Goal: Task Accomplishment & Management: Use online tool/utility

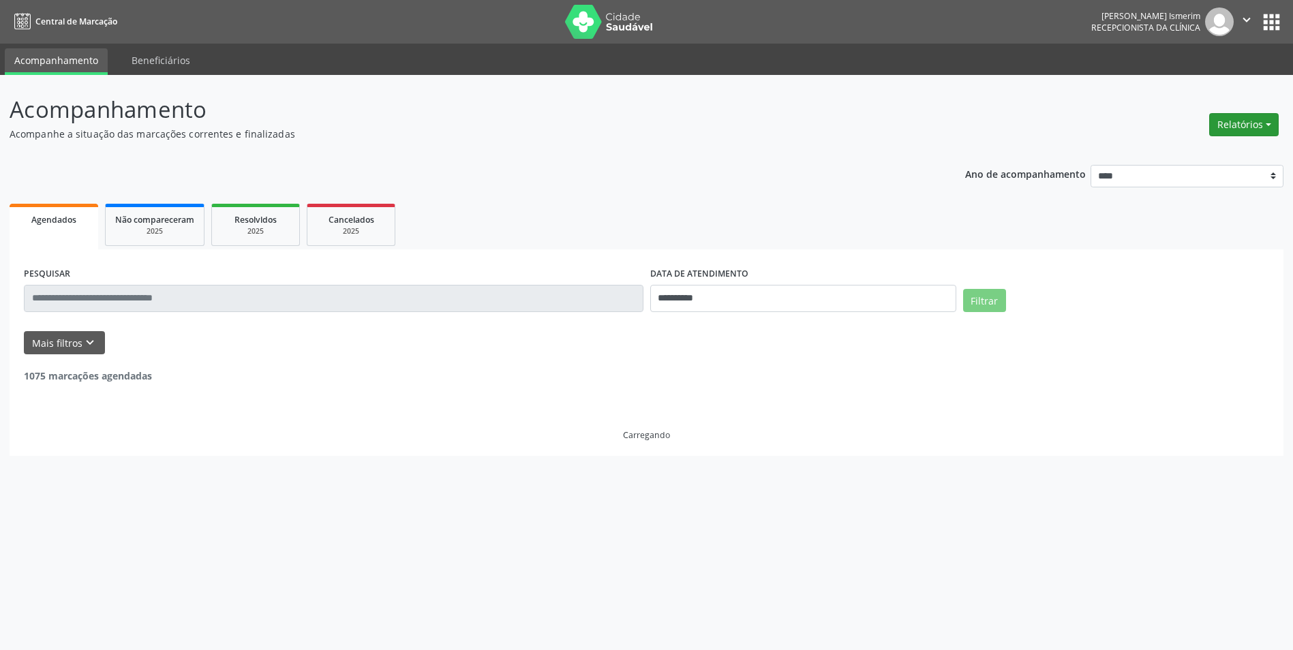
click at [1268, 124] on button "Relatórios" at bounding box center [1244, 124] width 70 height 23
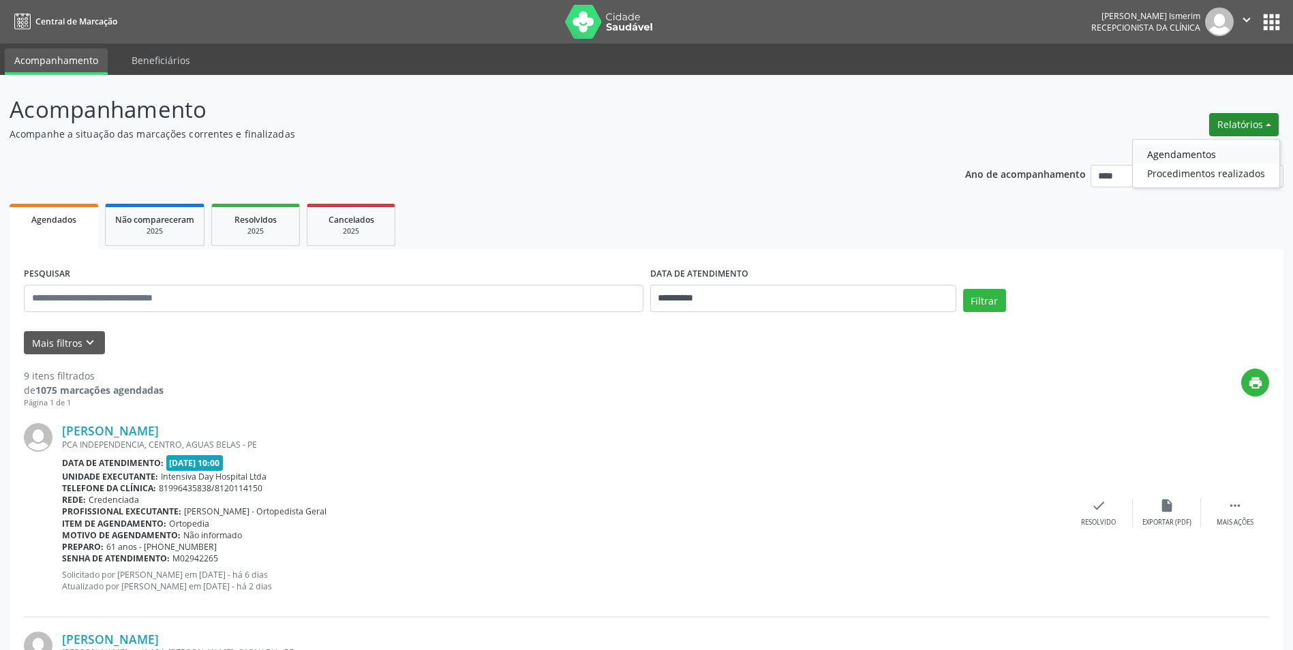
click at [1188, 155] on link "Agendamentos" at bounding box center [1206, 153] width 147 height 19
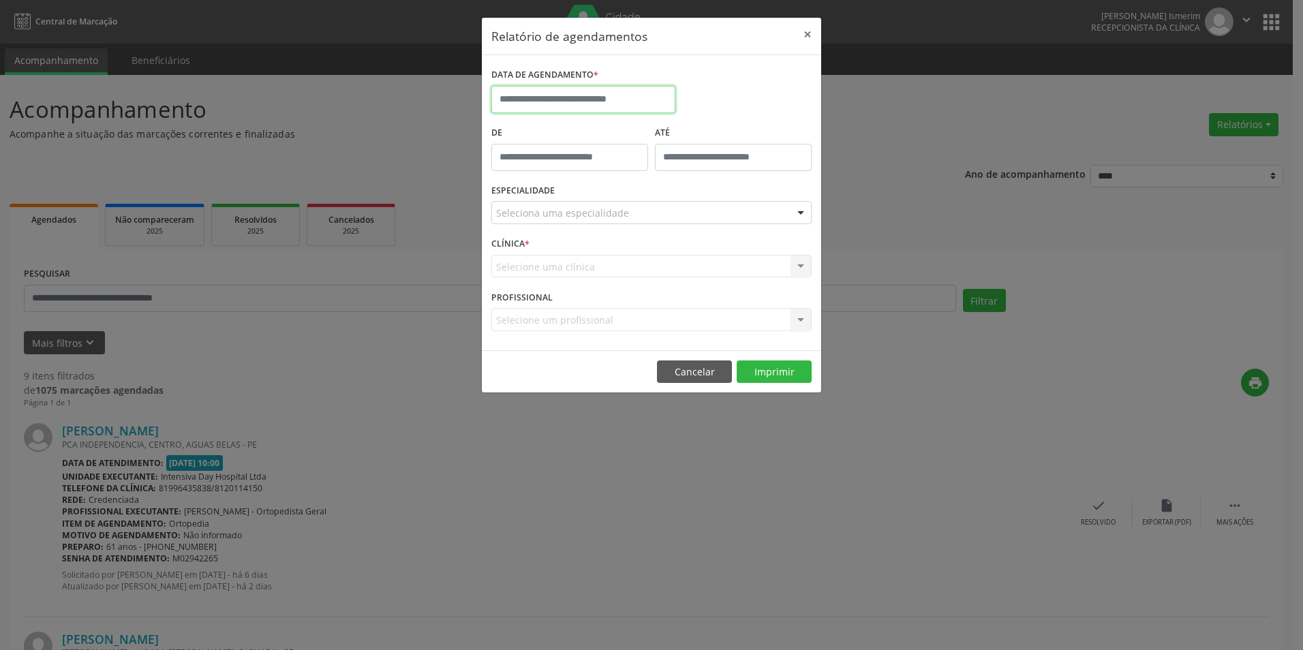
click at [631, 97] on input "text" at bounding box center [583, 99] width 184 height 27
click at [536, 277] on span "29" at bounding box center [536, 279] width 27 height 27
type input "**********"
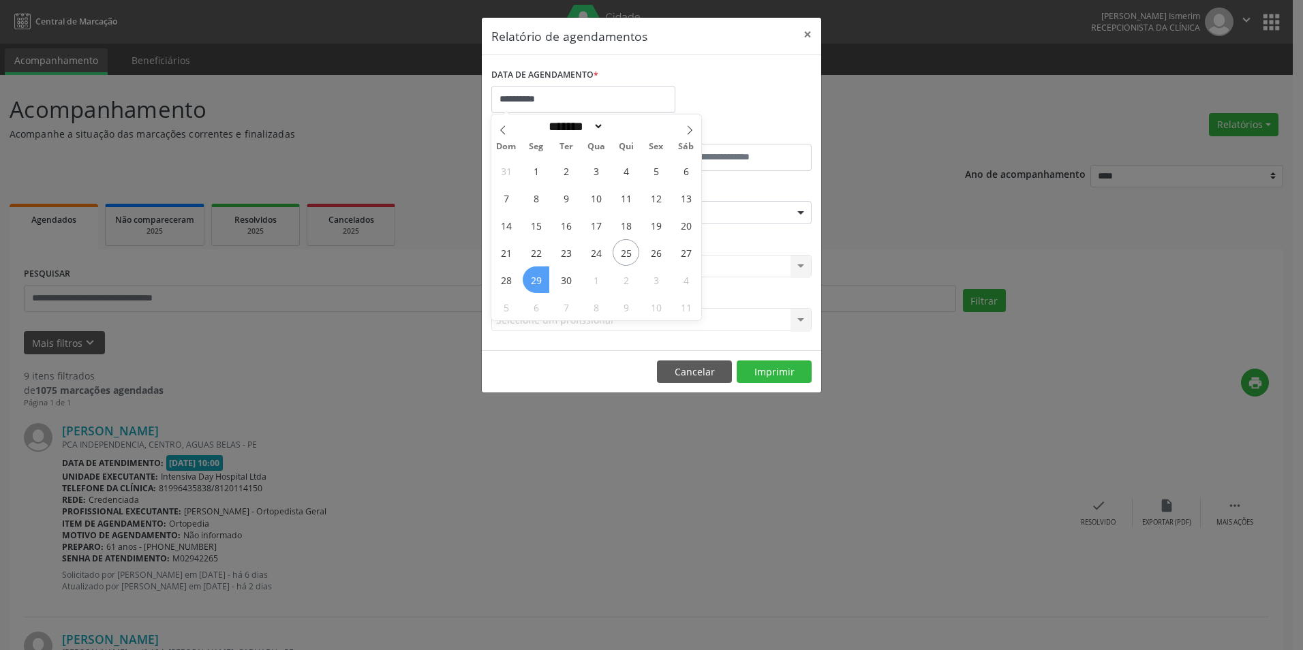
click at [536, 277] on span "29" at bounding box center [536, 279] width 27 height 27
click at [679, 198] on div "ESPECIALIDADE Seleciona uma especialidade Todas as especialidades Alergologia A…" at bounding box center [651, 207] width 327 height 53
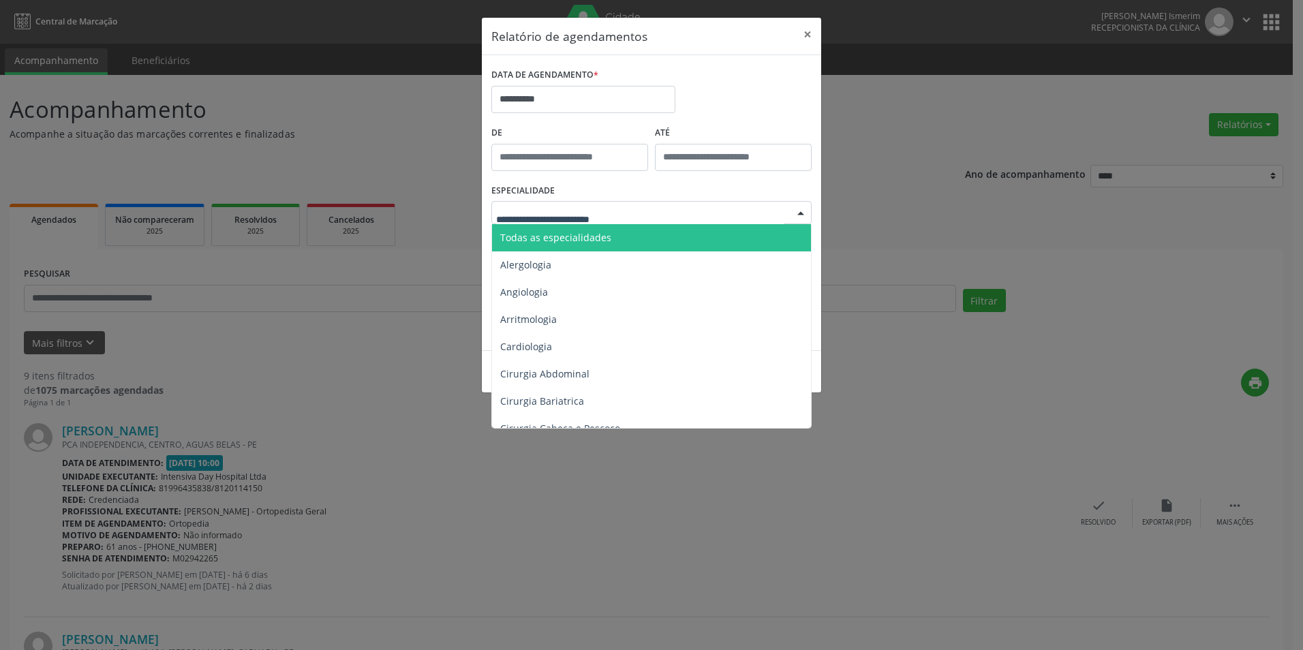
click at [677, 216] on div at bounding box center [651, 212] width 320 height 23
click at [646, 244] on span "Todas as especialidades" at bounding box center [652, 237] width 321 height 27
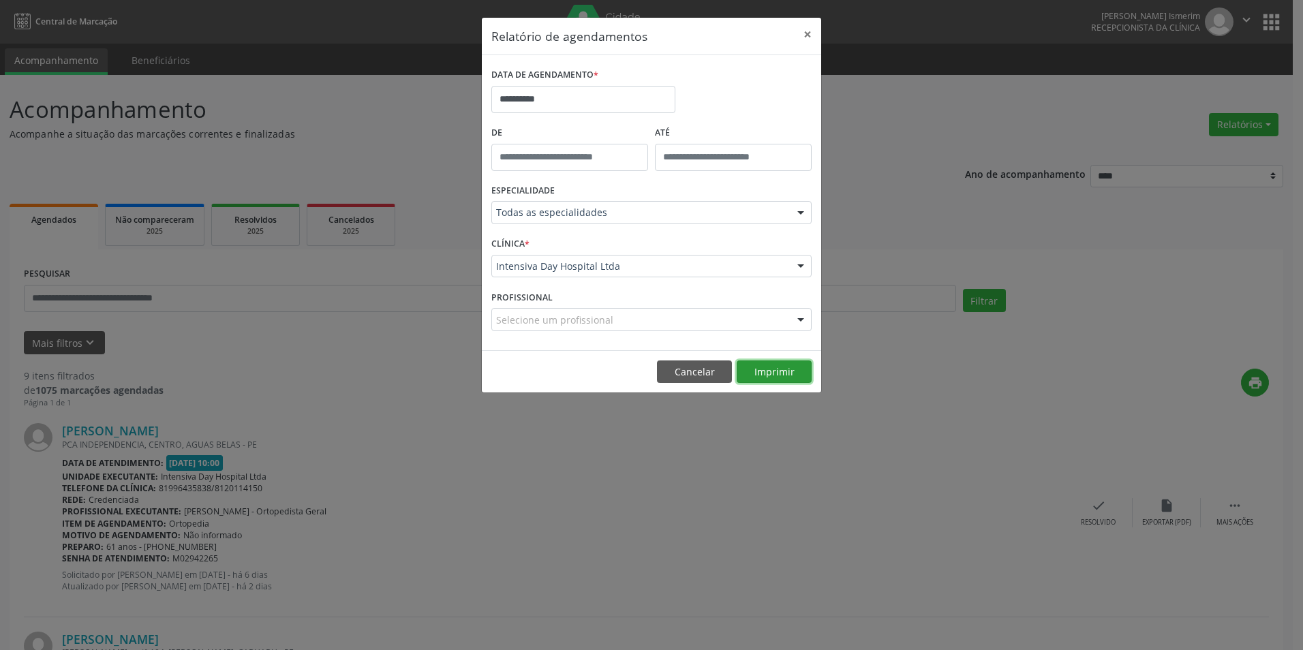
click at [756, 378] on button "Imprimir" at bounding box center [774, 371] width 75 height 23
